Goal: Task Accomplishment & Management: Complete application form

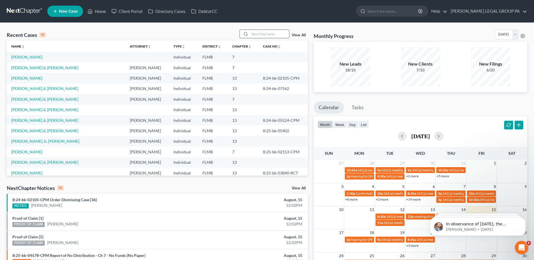
click at [268, 36] on input "search" at bounding box center [269, 34] width 39 height 8
paste input "[PERSON_NAME]"
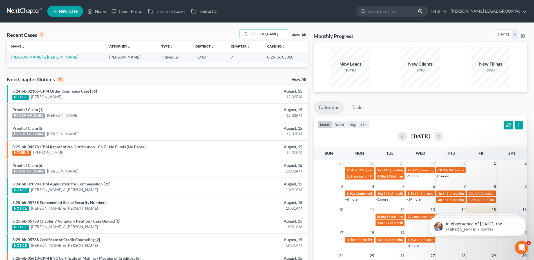
type input "[PERSON_NAME]"
click at [28, 59] on link "[PERSON_NAME] & [PERSON_NAME]" at bounding box center [44, 57] width 67 height 5
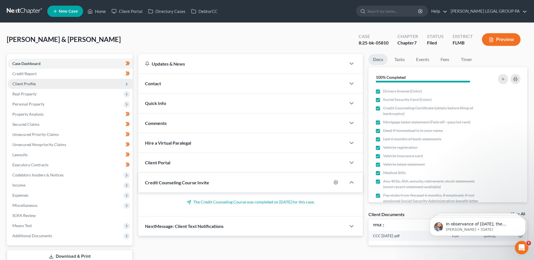
click at [28, 85] on span "Client Profile" at bounding box center [23, 83] width 23 height 5
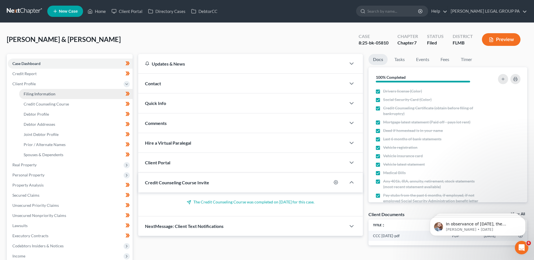
click at [35, 93] on span "Filing Information" at bounding box center [40, 93] width 32 height 5
select select "1"
select select "0"
select select "15"
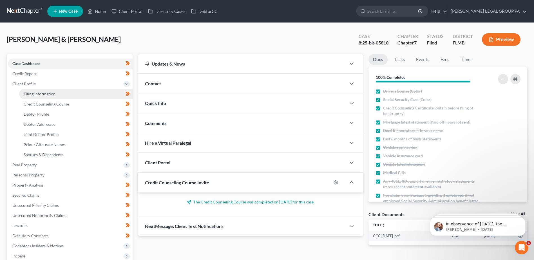
select select "0"
select select "9"
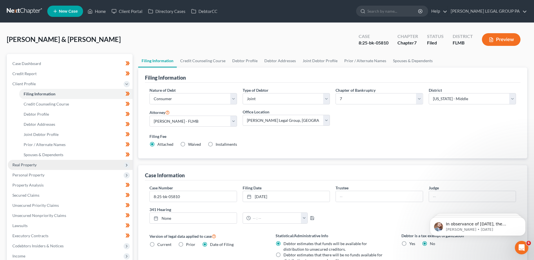
click at [23, 164] on span "Real Property" at bounding box center [24, 164] width 24 height 5
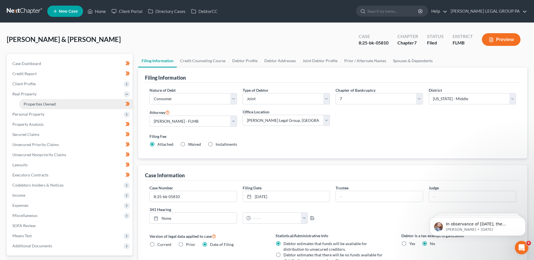
click at [30, 102] on span "Properties Owned" at bounding box center [40, 104] width 32 height 5
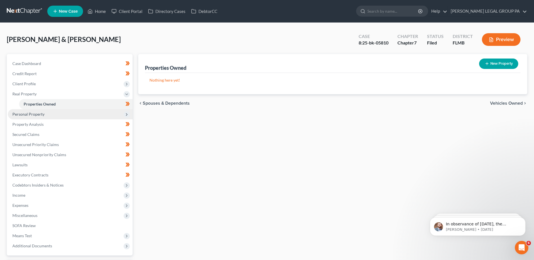
click at [36, 113] on span "Personal Property" at bounding box center [28, 114] width 32 height 5
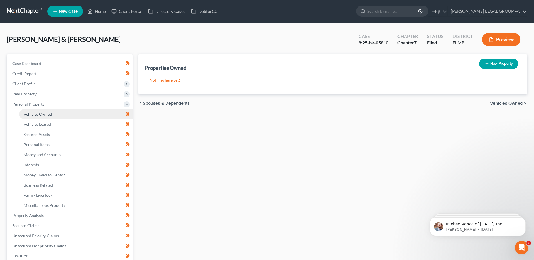
click at [40, 114] on span "Vehicles Owned" at bounding box center [38, 114] width 28 height 5
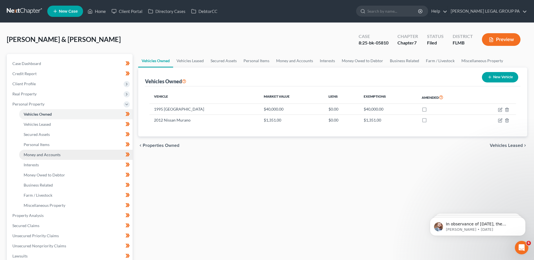
click at [38, 155] on span "Money and Accounts" at bounding box center [42, 154] width 37 height 5
